Goal: Information Seeking & Learning: Learn about a topic

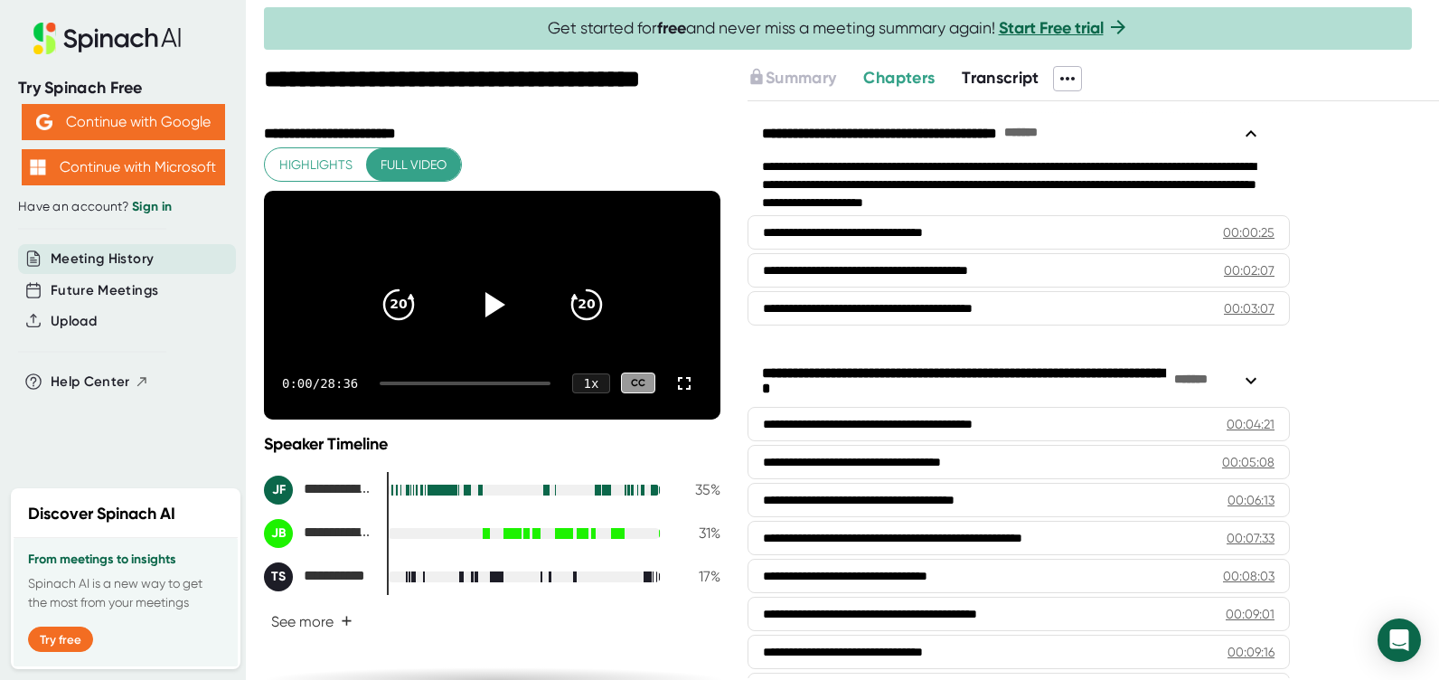
scroll to position [90, 0]
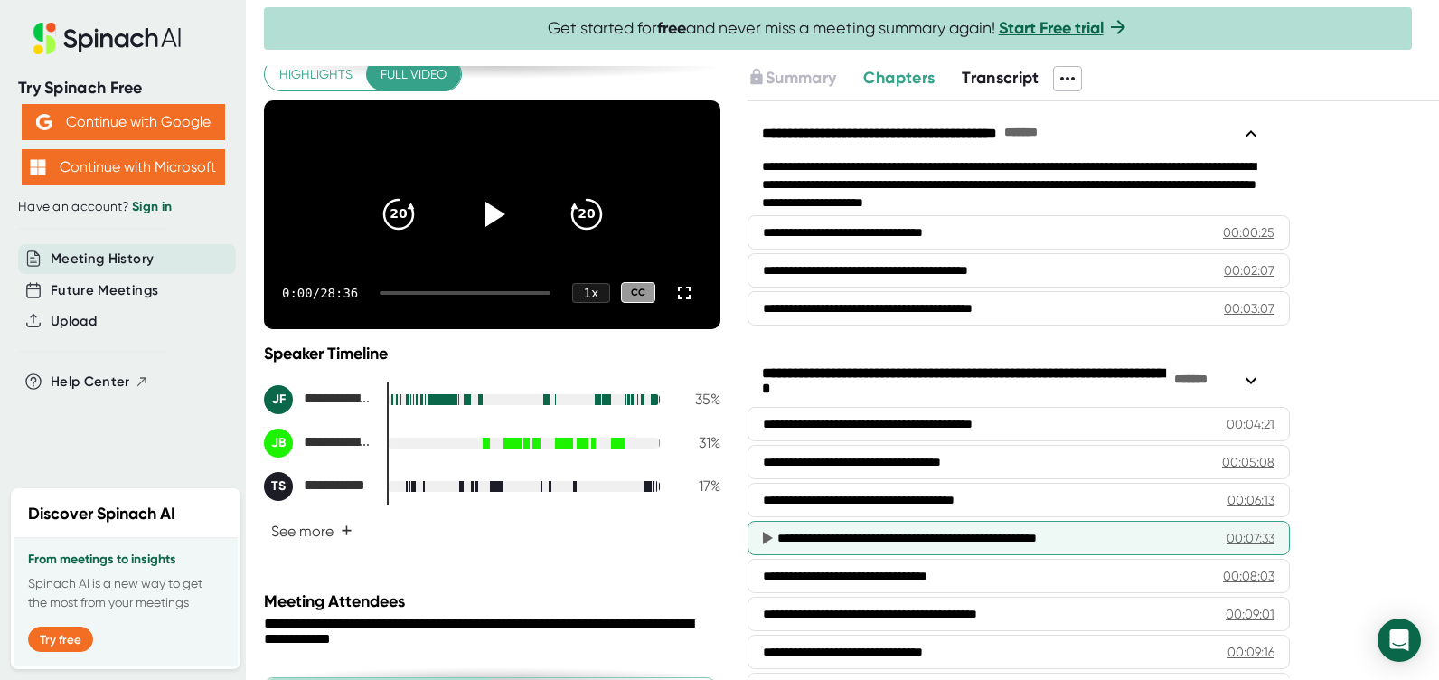
click at [1227, 534] on div "00:07:33" at bounding box center [1251, 538] width 48 height 18
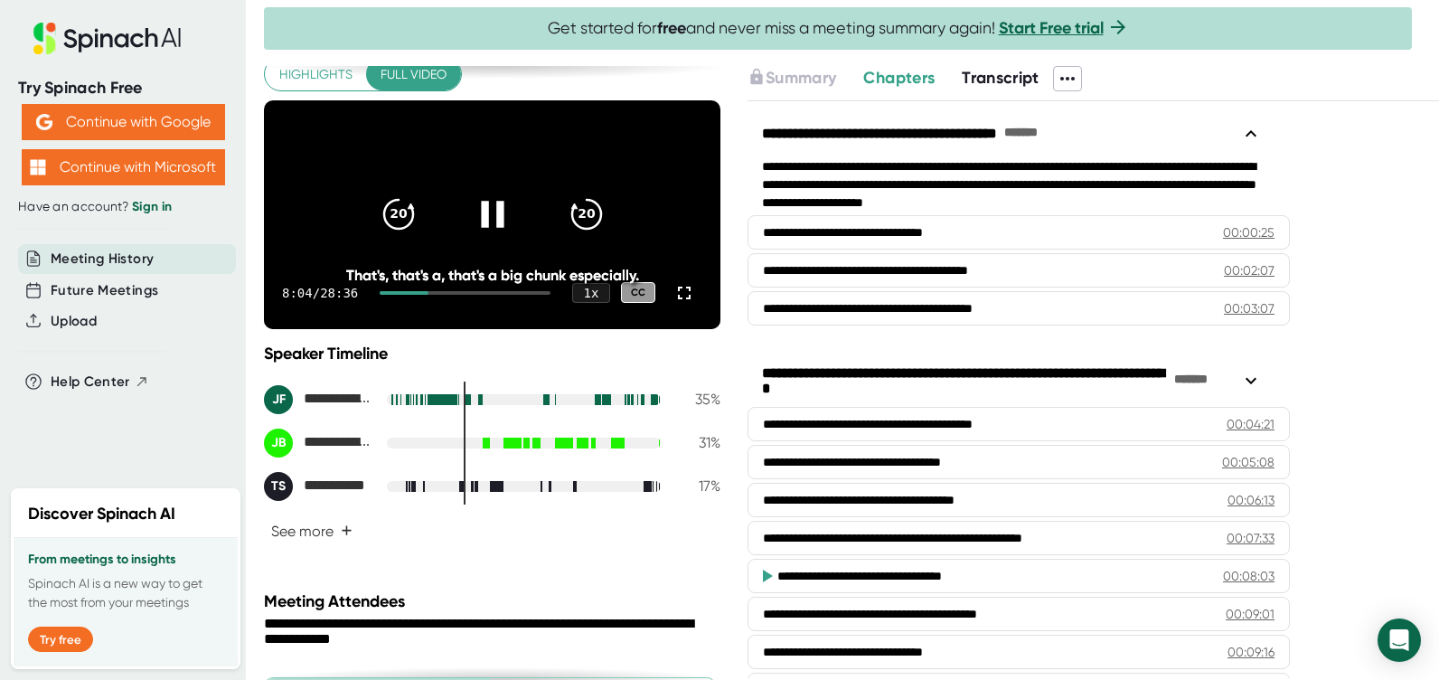
click at [481, 219] on icon at bounding box center [492, 215] width 23 height 26
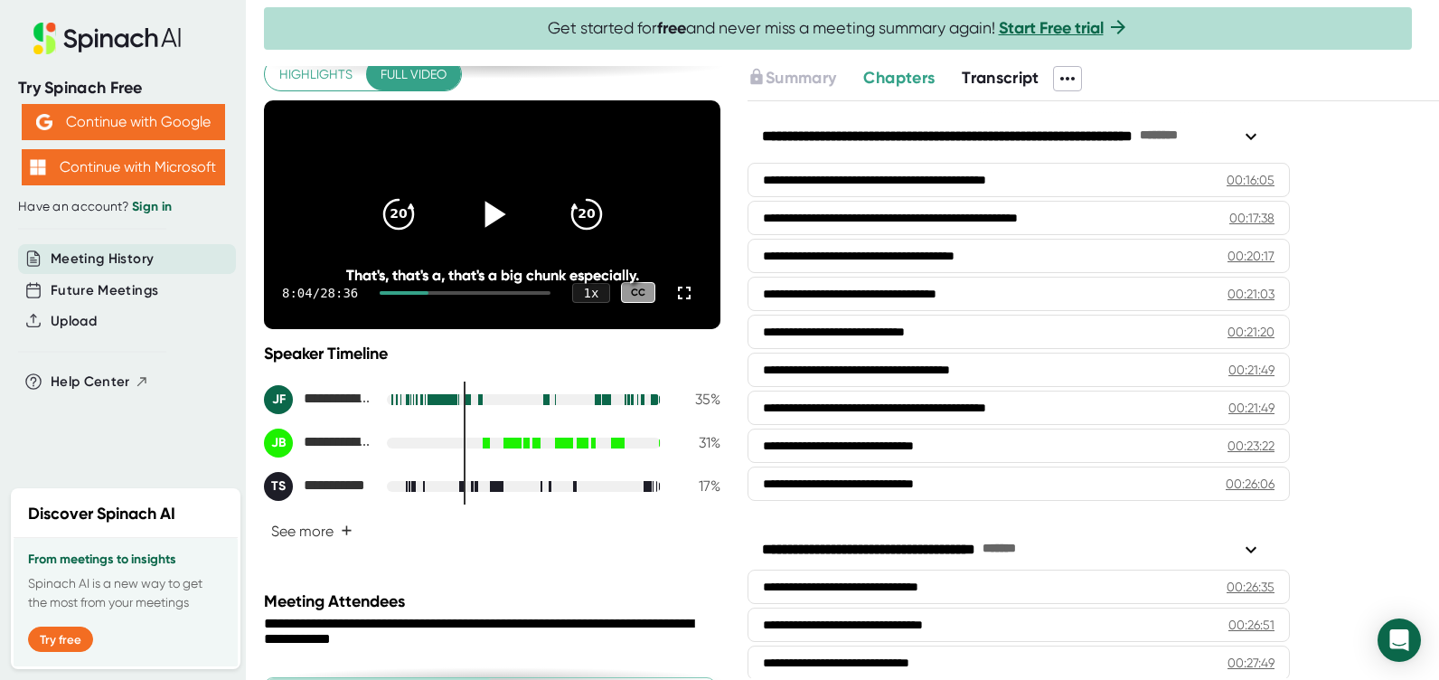
scroll to position [870, 0]
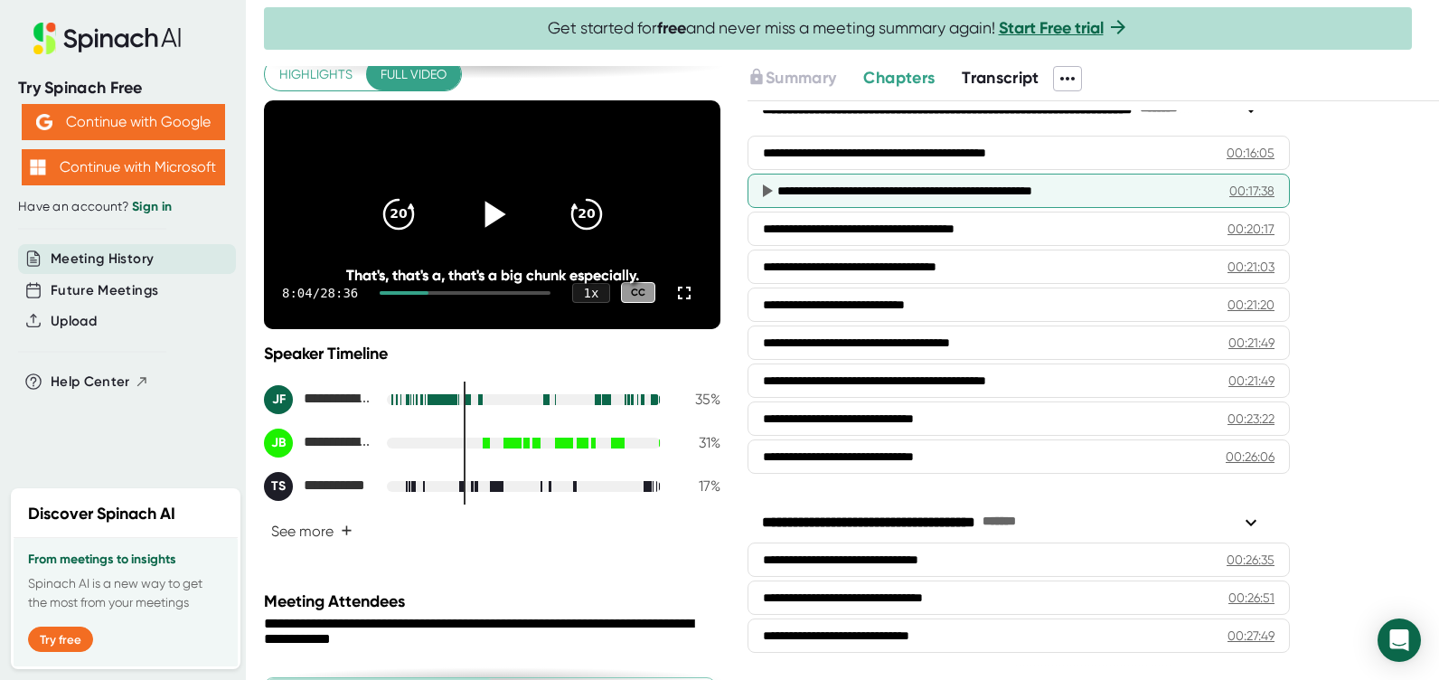
click at [867, 183] on div "**********" at bounding box center [989, 191] width 424 height 18
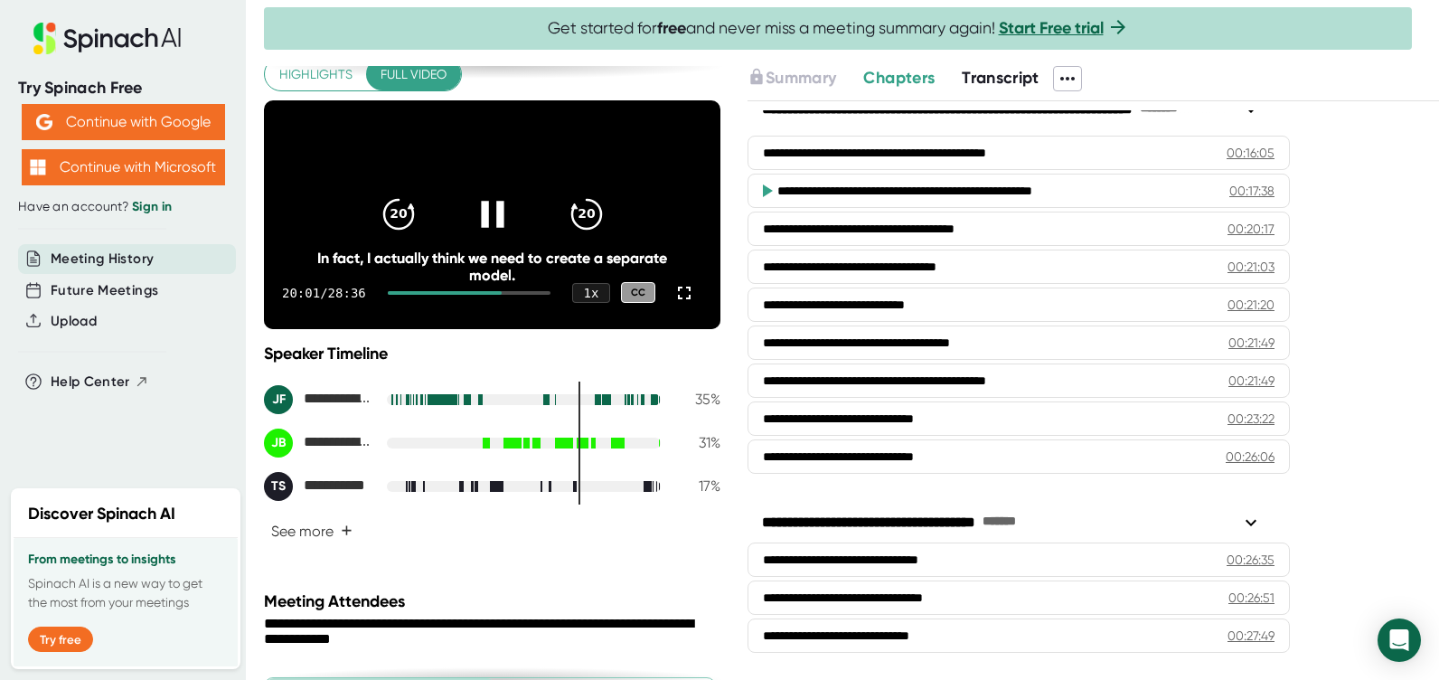
click at [490, 226] on icon at bounding box center [492, 215] width 23 height 26
